Goal: Check status: Check status

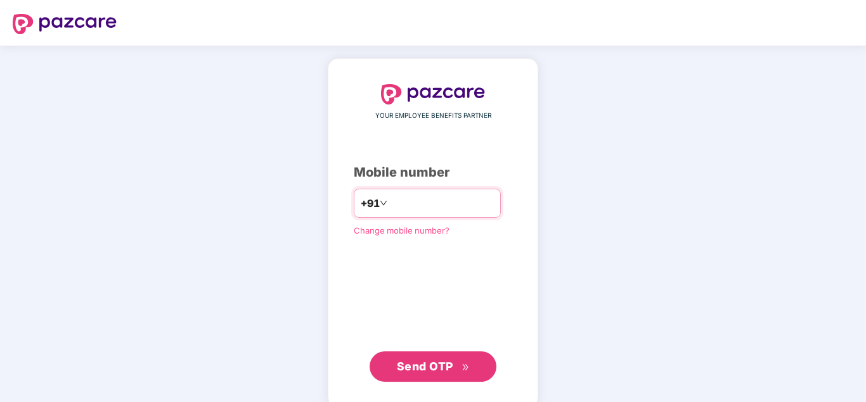
type input "**********"
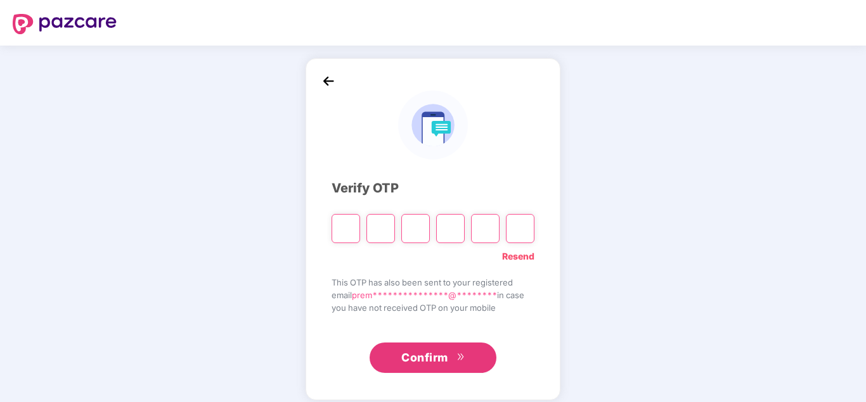
type input "*"
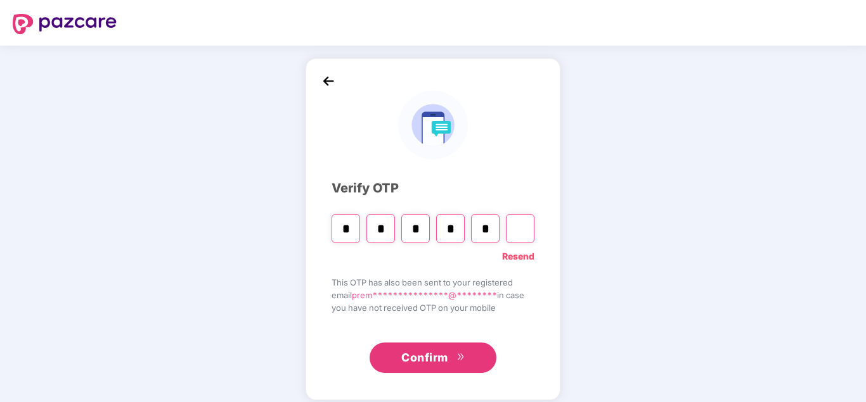
type input "*"
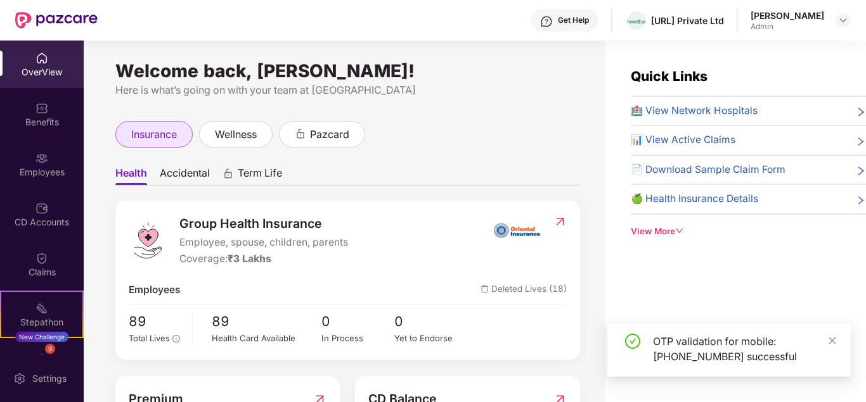
click at [161, 144] on div "insurance" at bounding box center [153, 134] width 77 height 27
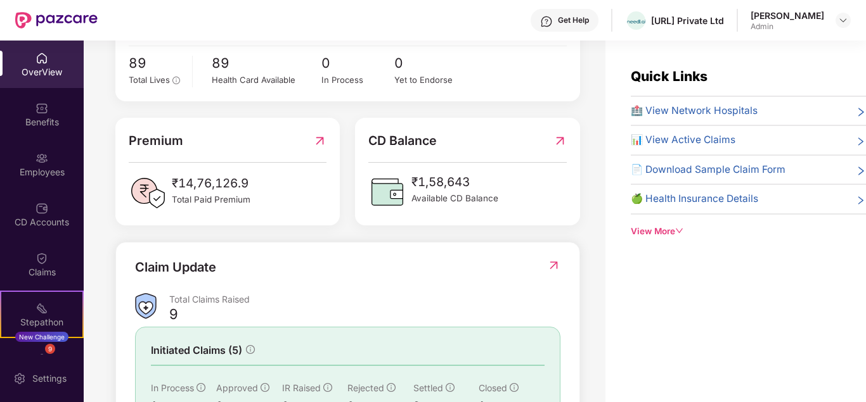
scroll to position [372, 0]
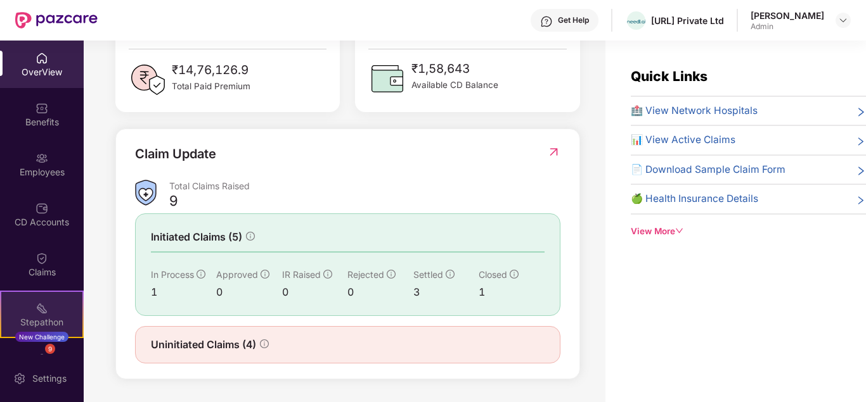
click at [44, 308] on img at bounding box center [41, 308] width 13 height 13
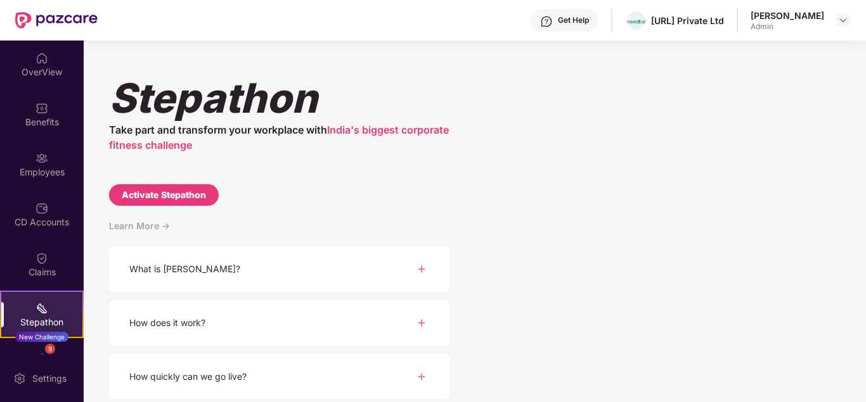
scroll to position [167, 0]
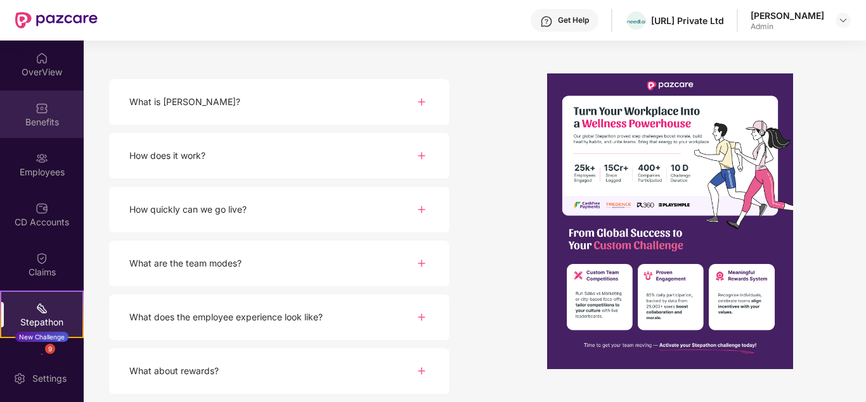
click at [34, 123] on div "Benefits" at bounding box center [42, 122] width 84 height 13
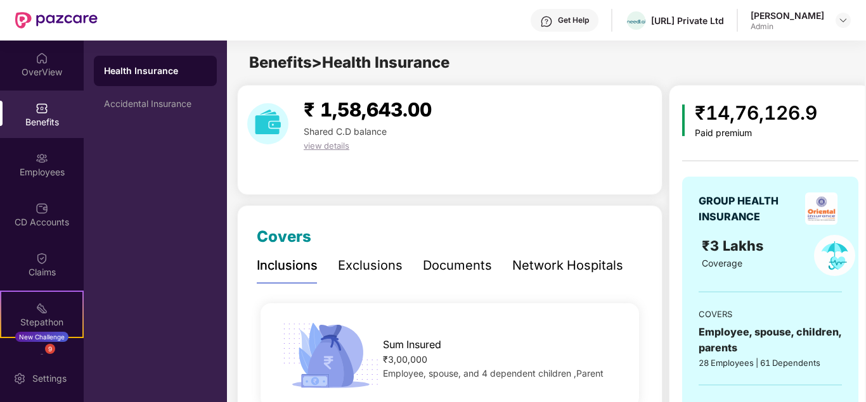
click at [358, 271] on div "Exclusions" at bounding box center [370, 266] width 65 height 20
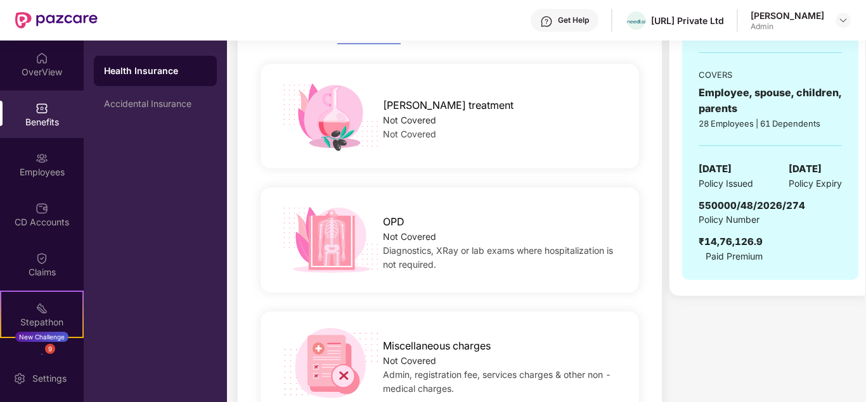
scroll to position [110, 0]
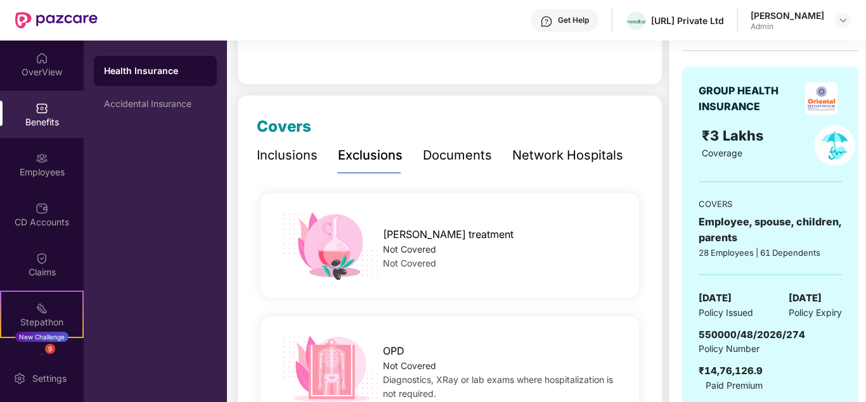
click at [444, 149] on div "Documents" at bounding box center [457, 156] width 69 height 20
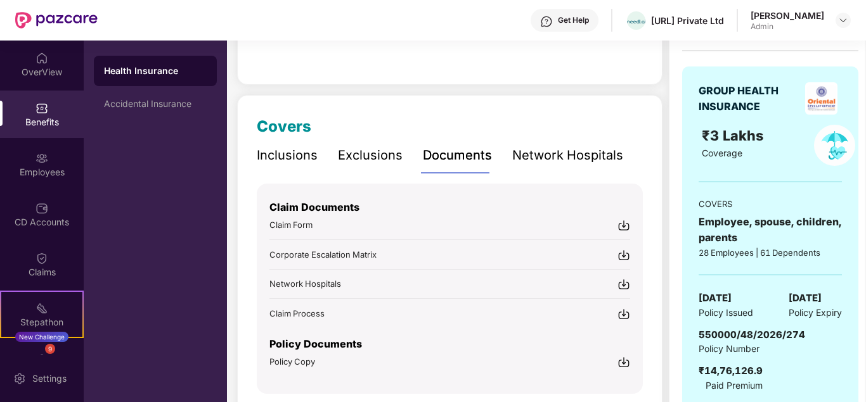
click at [562, 149] on div "Network Hospitals" at bounding box center [567, 156] width 111 height 20
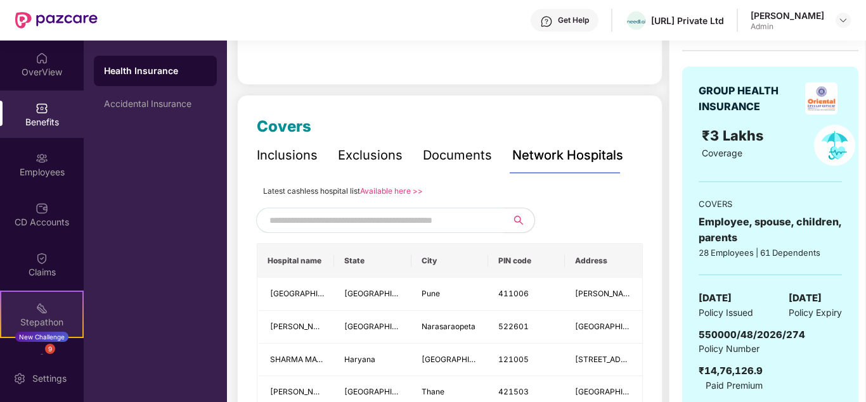
click at [59, 302] on div "Stepathon New Challenge" at bounding box center [42, 315] width 84 height 48
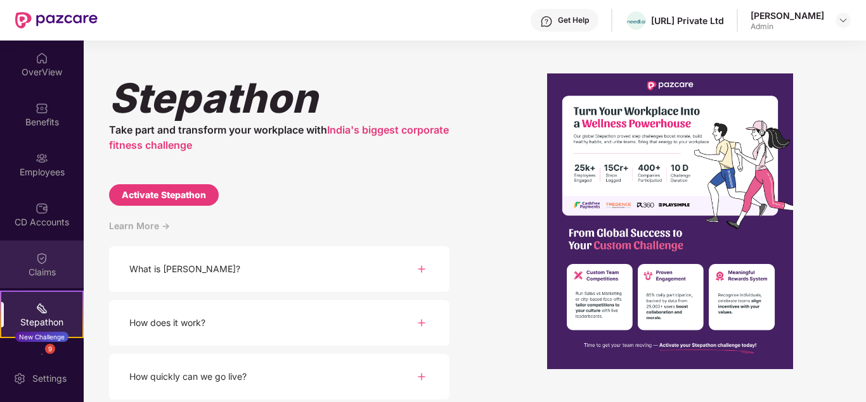
click at [60, 262] on div "Claims" at bounding box center [42, 265] width 84 height 48
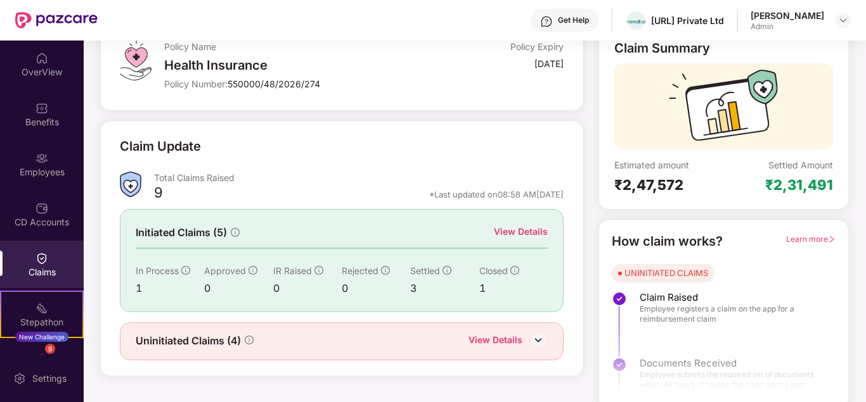
scroll to position [94, 0]
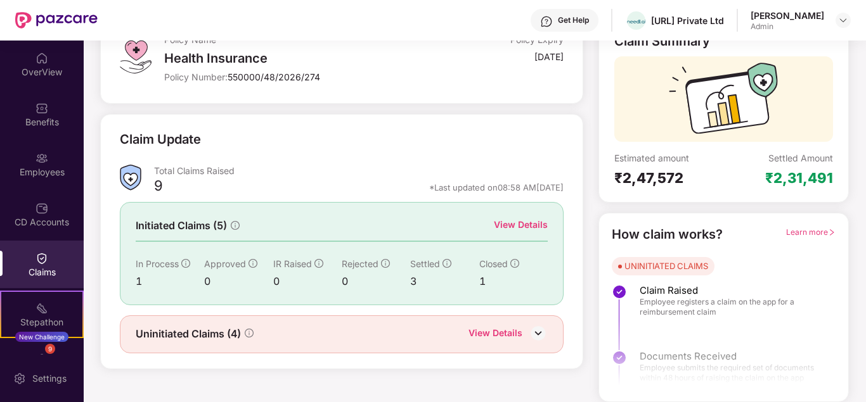
click at [498, 333] on div "View Details" at bounding box center [495, 334] width 54 height 16
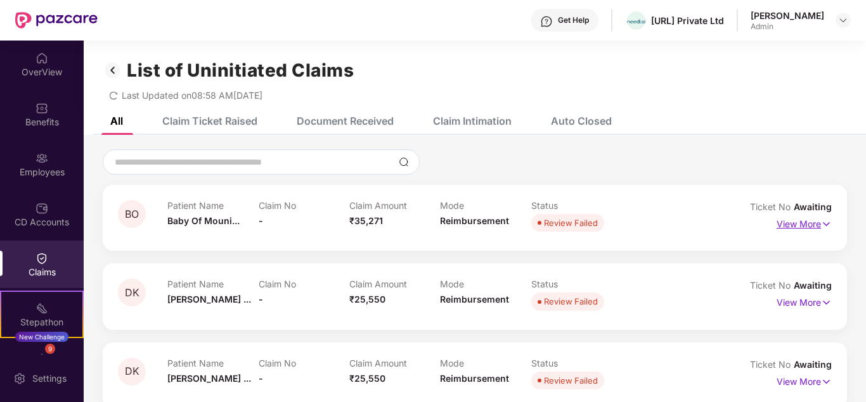
click at [813, 225] on p "View More" at bounding box center [803, 222] width 55 height 17
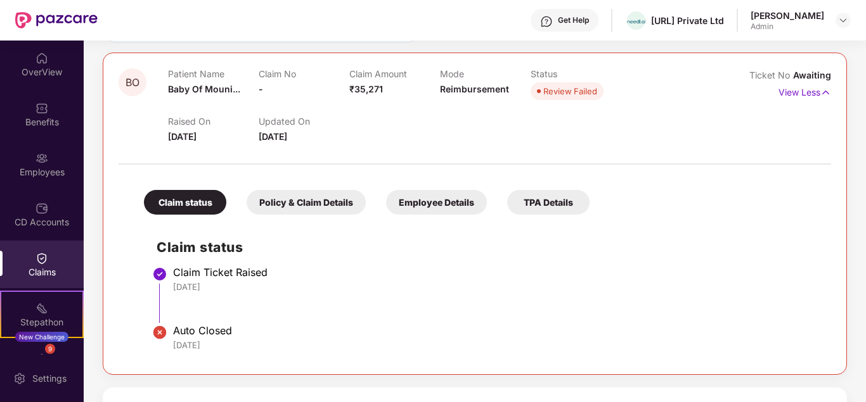
scroll to position [259, 0]
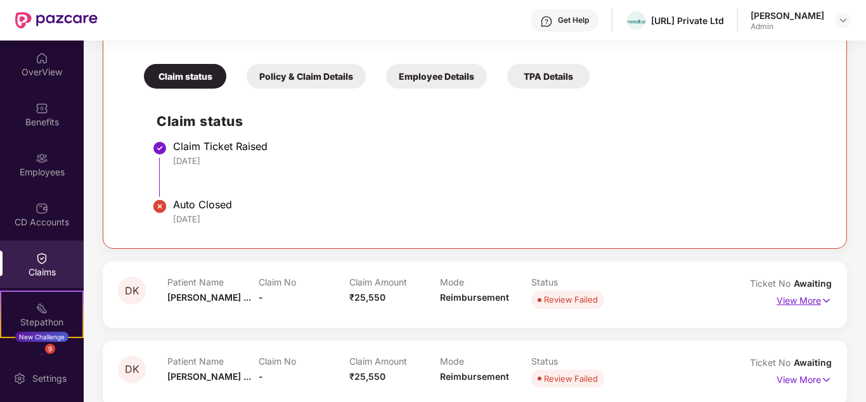
click at [811, 300] on p "View More" at bounding box center [803, 299] width 55 height 17
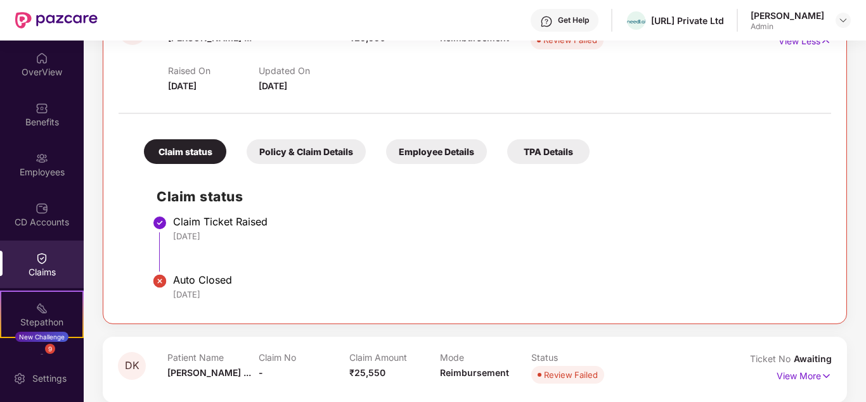
scroll to position [612, 0]
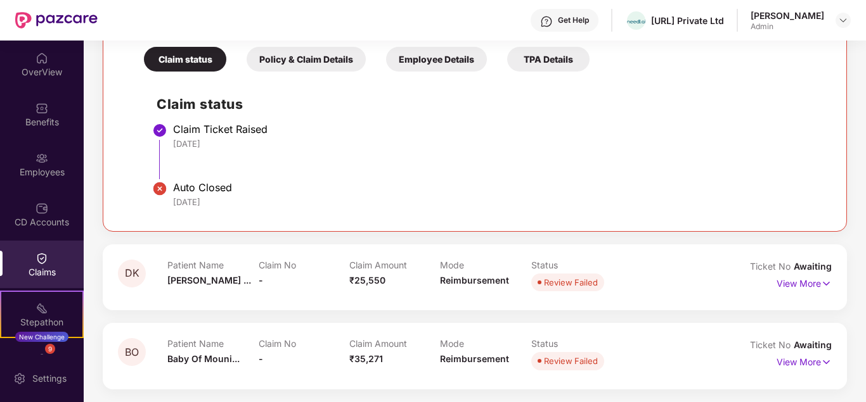
click at [298, 61] on div "Policy & Claim Details" at bounding box center [306, 59] width 119 height 25
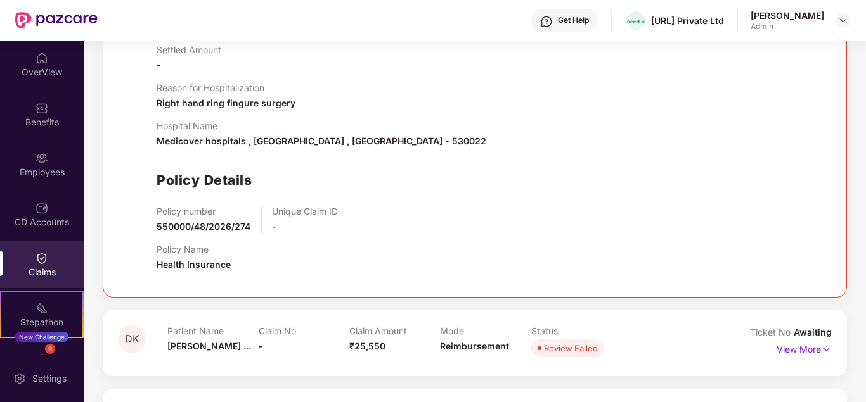
scroll to position [806, 0]
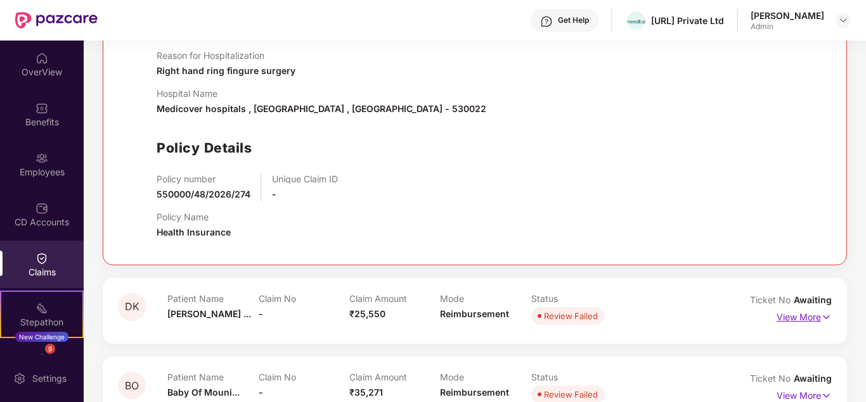
click at [809, 314] on p "View More" at bounding box center [803, 315] width 55 height 17
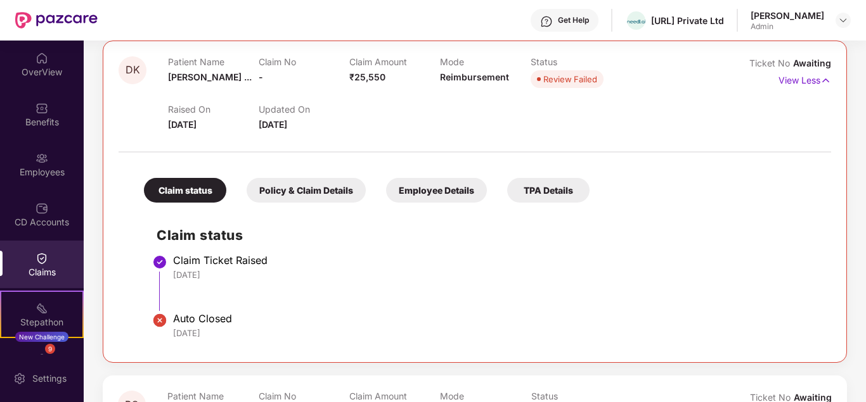
scroll to position [1096, 0]
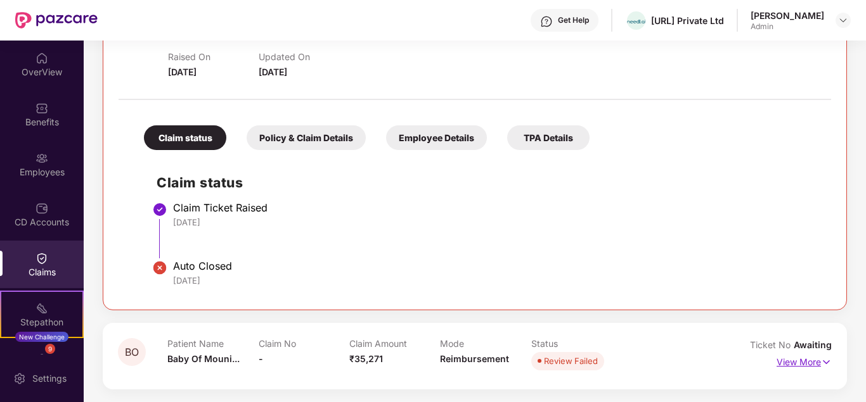
click at [777, 357] on p "View More" at bounding box center [803, 360] width 55 height 17
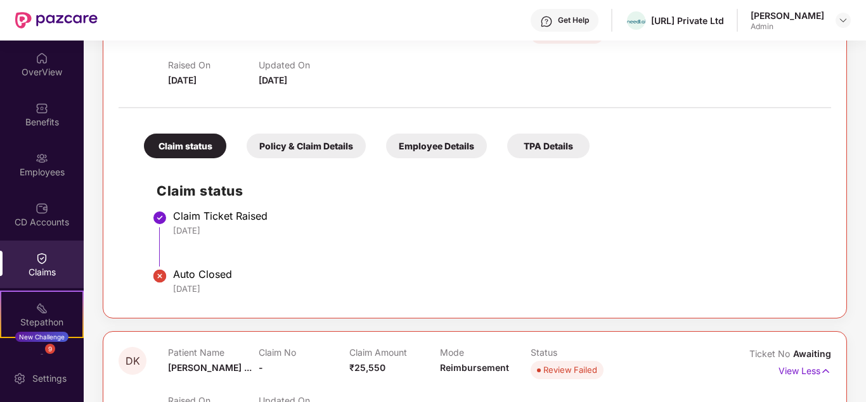
scroll to position [0, 0]
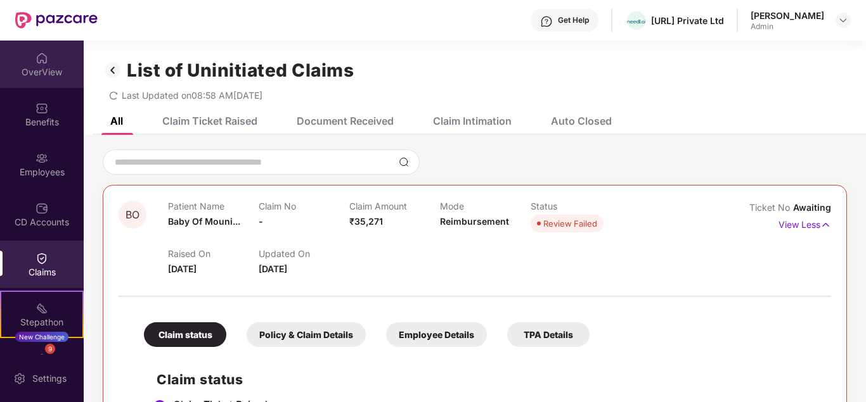
click at [35, 75] on div "OverView" at bounding box center [42, 72] width 84 height 13
